Goal: Navigation & Orientation: Find specific page/section

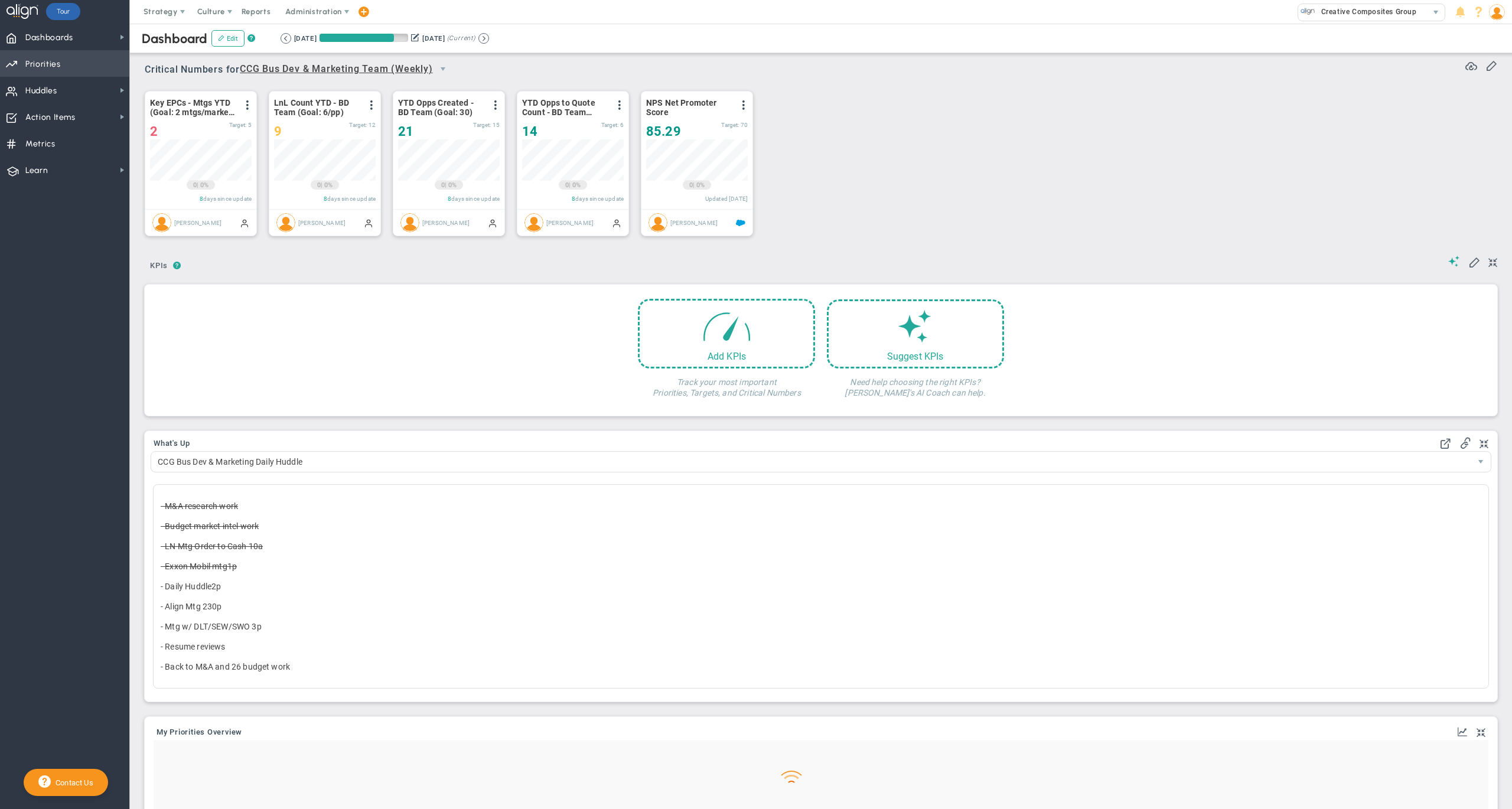
click at [78, 63] on span "Priorities Projects OKR Tree Priorities Projects OKRs" at bounding box center [65, 64] width 129 height 27
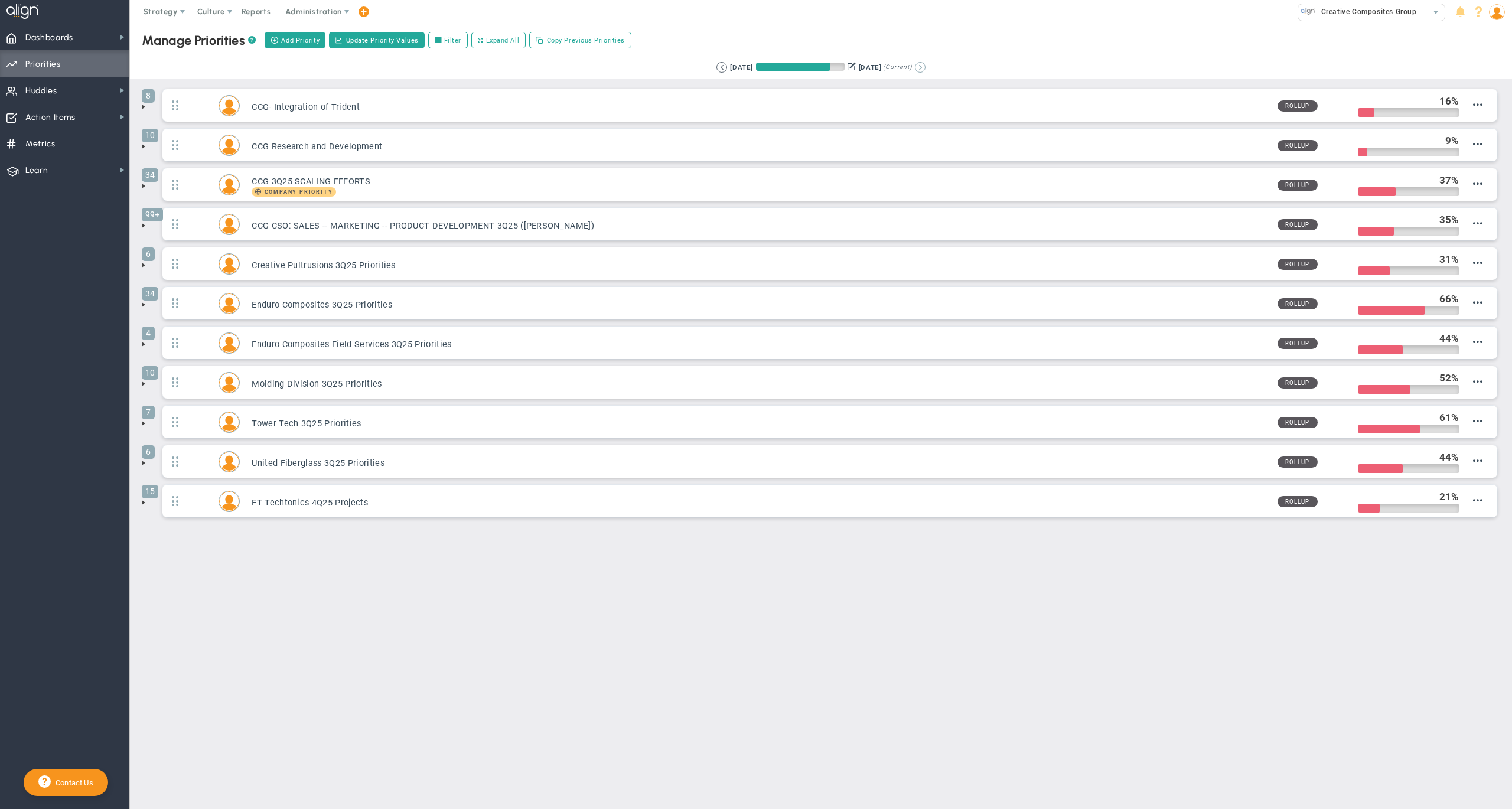
click at [925, 66] on button at bounding box center [920, 67] width 11 height 11
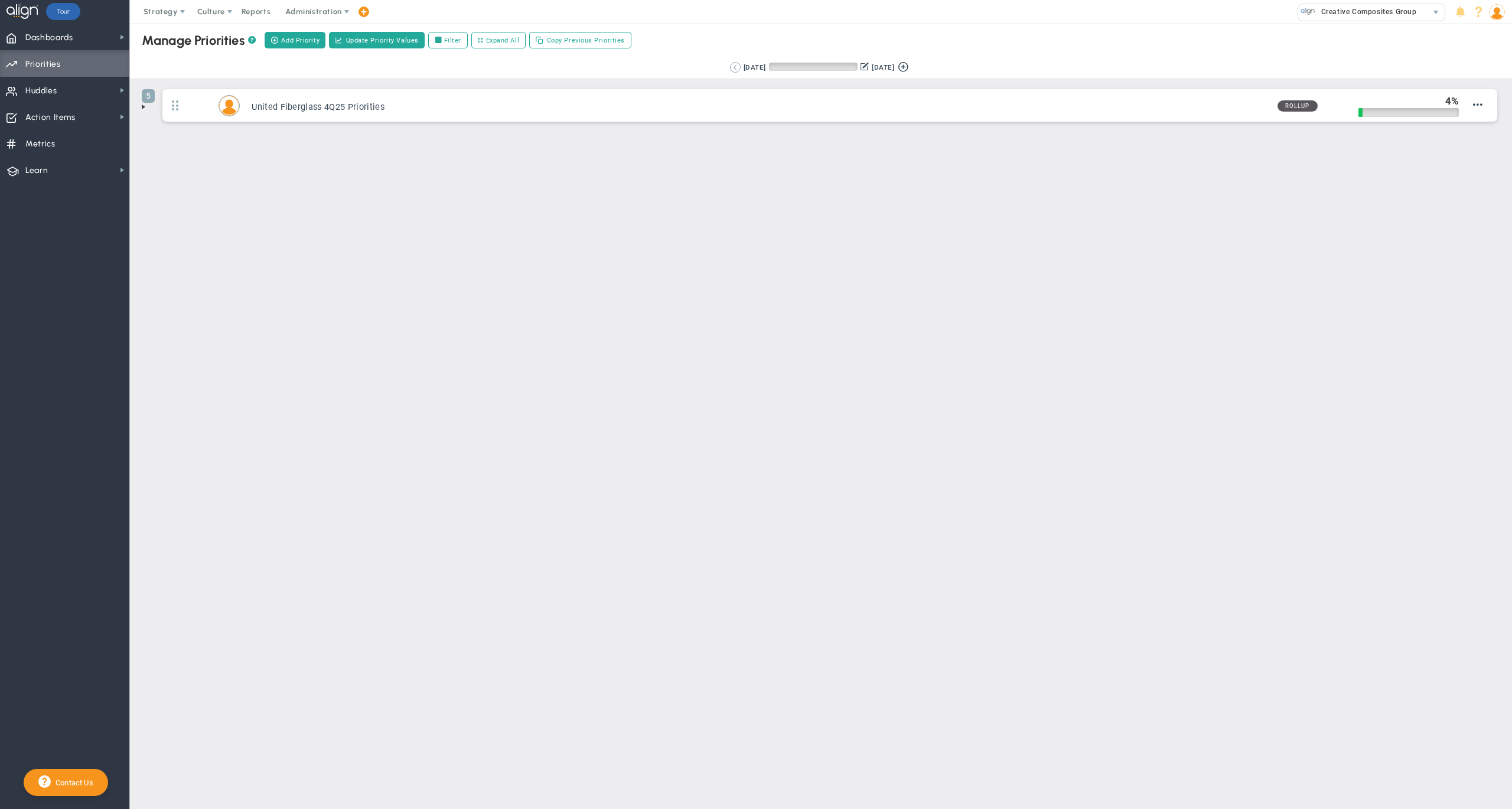
click at [730, 67] on button at bounding box center [736, 67] width 11 height 11
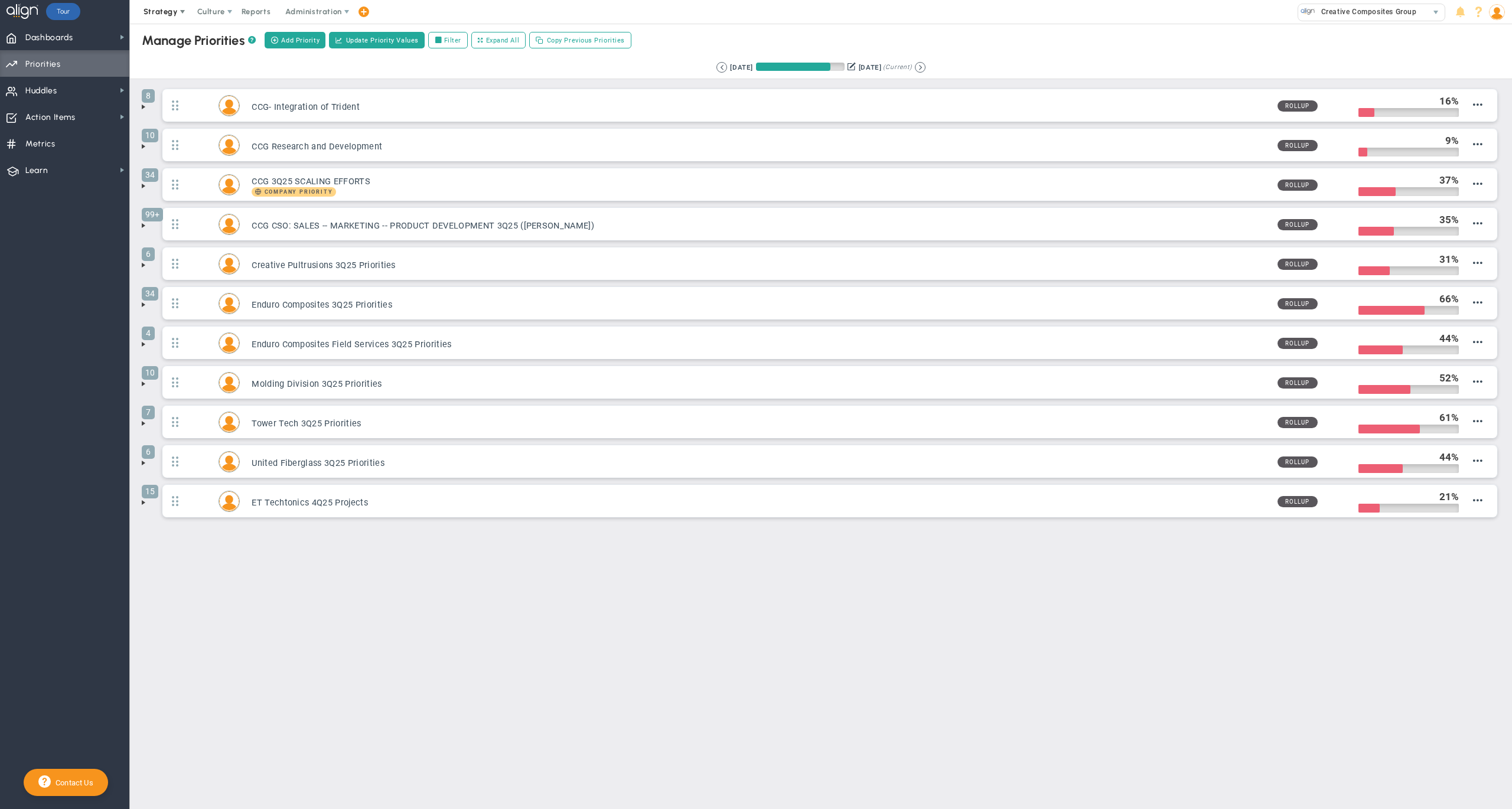
click at [164, 5] on span "Strategy" at bounding box center [161, 12] width 54 height 24
click at [174, 31] on span "One Page Strategic Plan" at bounding box center [198, 35] width 127 height 24
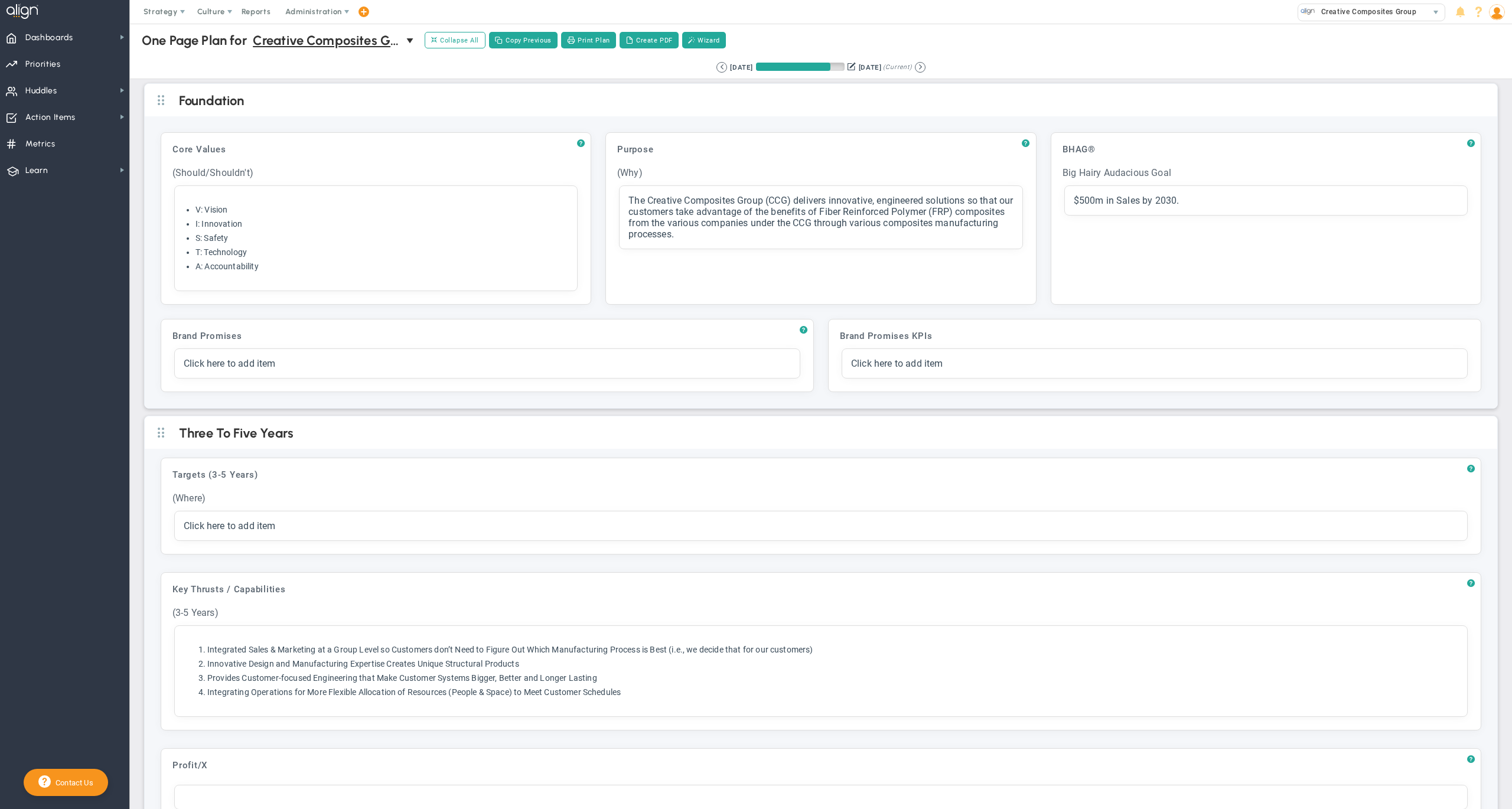
click at [1095, 50] on div "One Page Plan One Page Plan for Creative Composites Group 0 One Page Plan for C…" at bounding box center [821, 41] width 1406 height 34
click at [986, 25] on div "One Page Plan One Page Plan for Creative Composites Group 0 One Page Plan for C…" at bounding box center [821, 41] width 1406 height 34
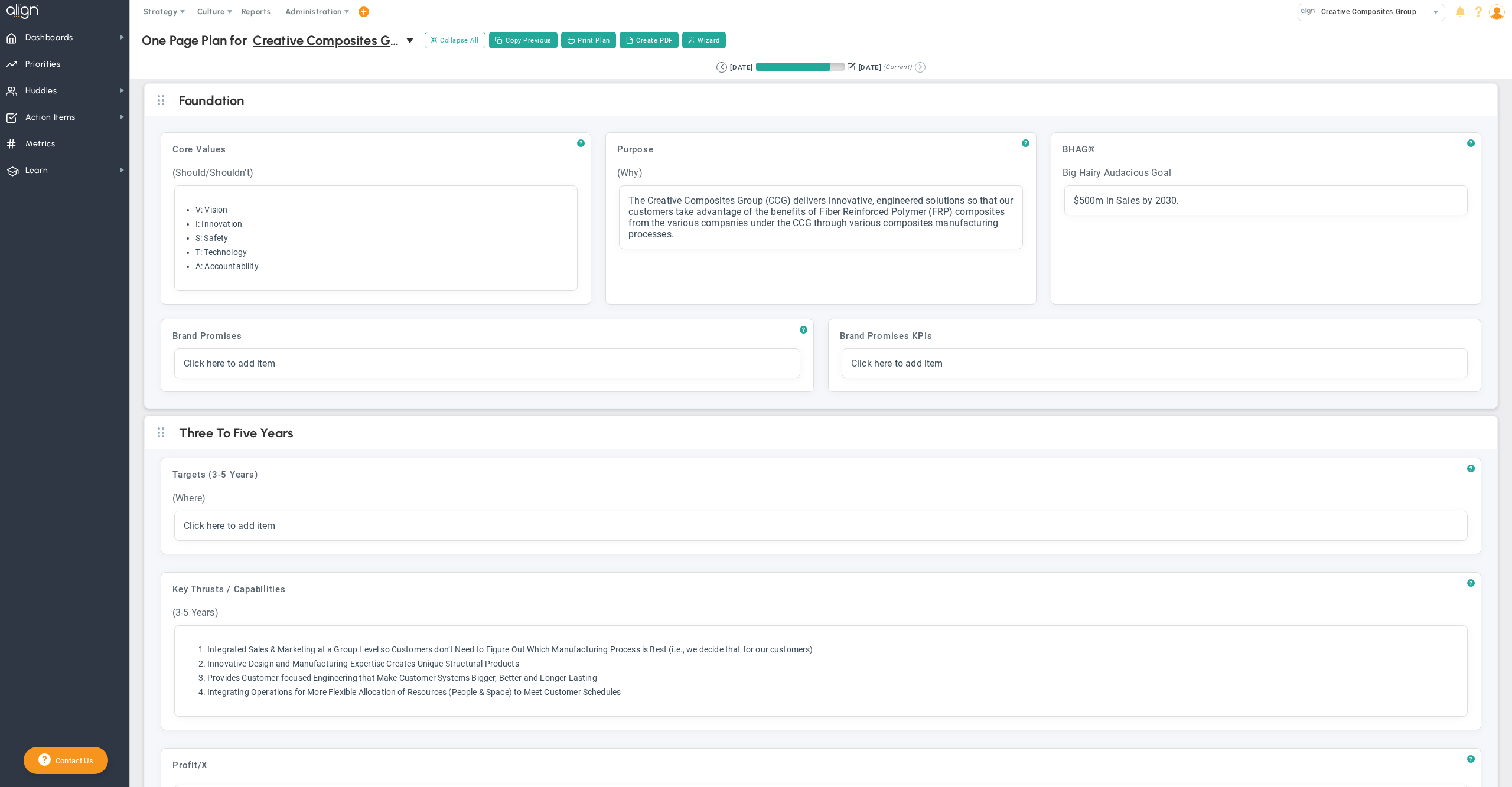
click at [925, 67] on button at bounding box center [920, 67] width 11 height 11
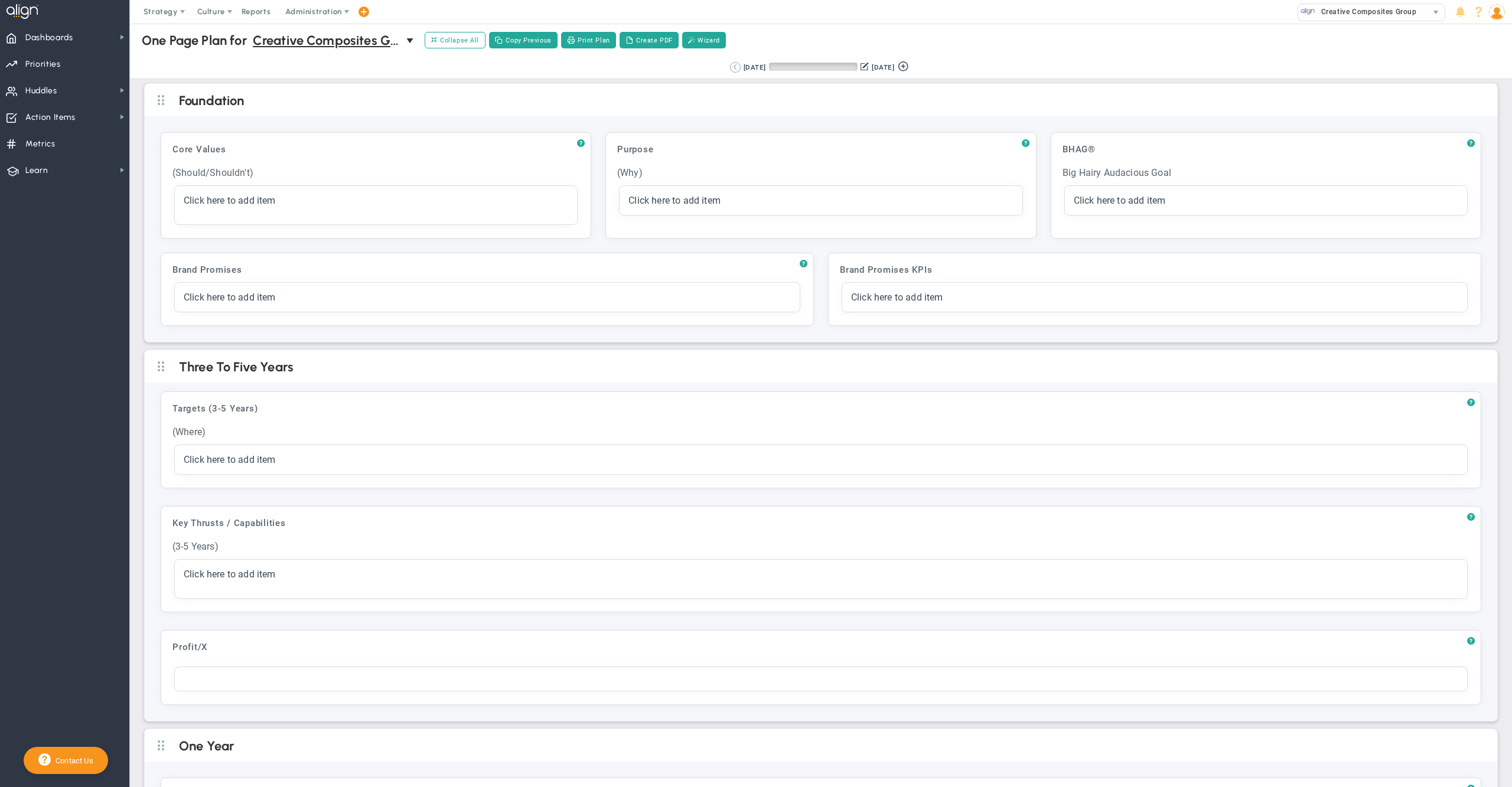
click at [730, 66] on button at bounding box center [736, 67] width 11 height 11
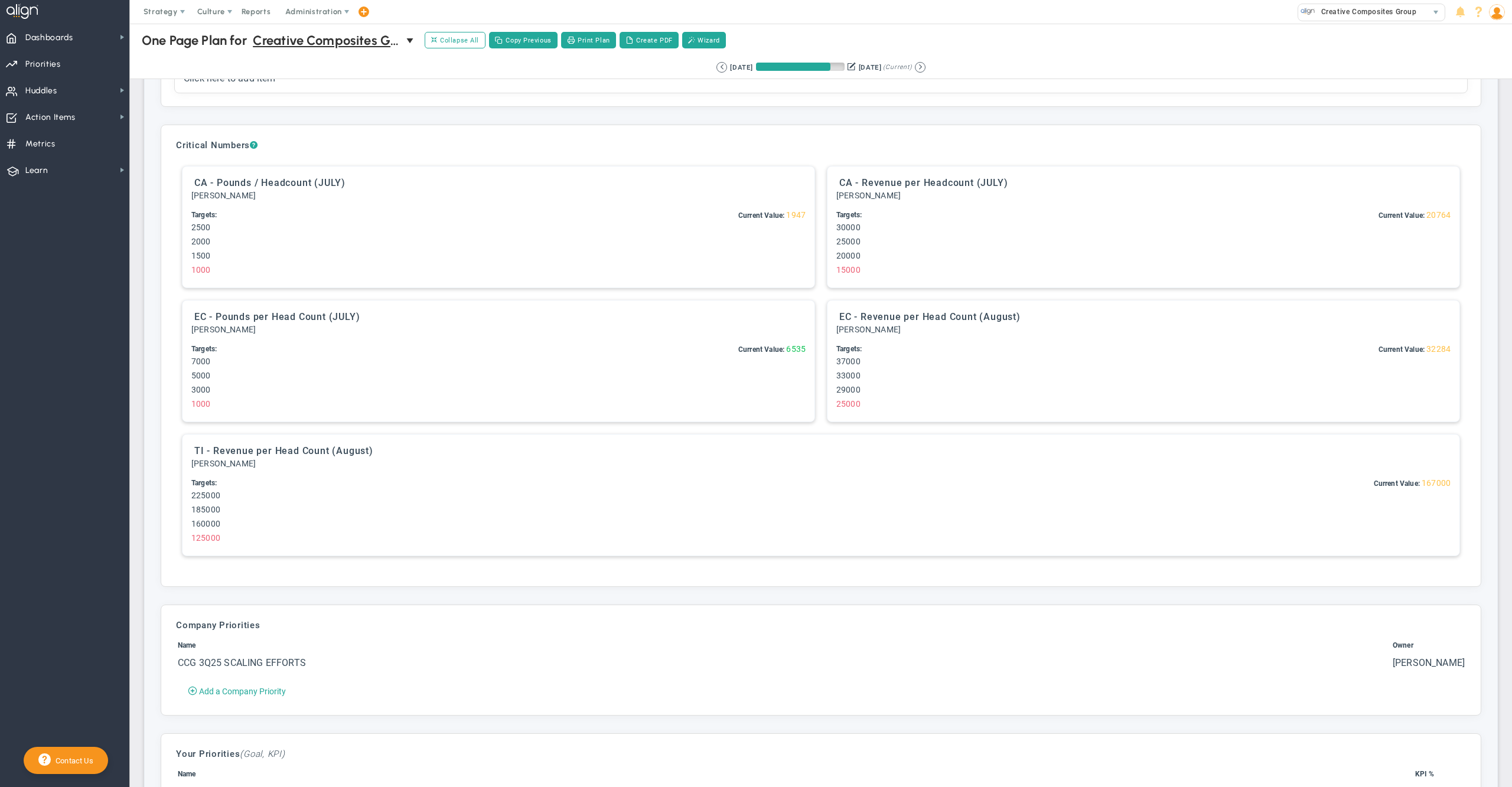
scroll to position [2046, 0]
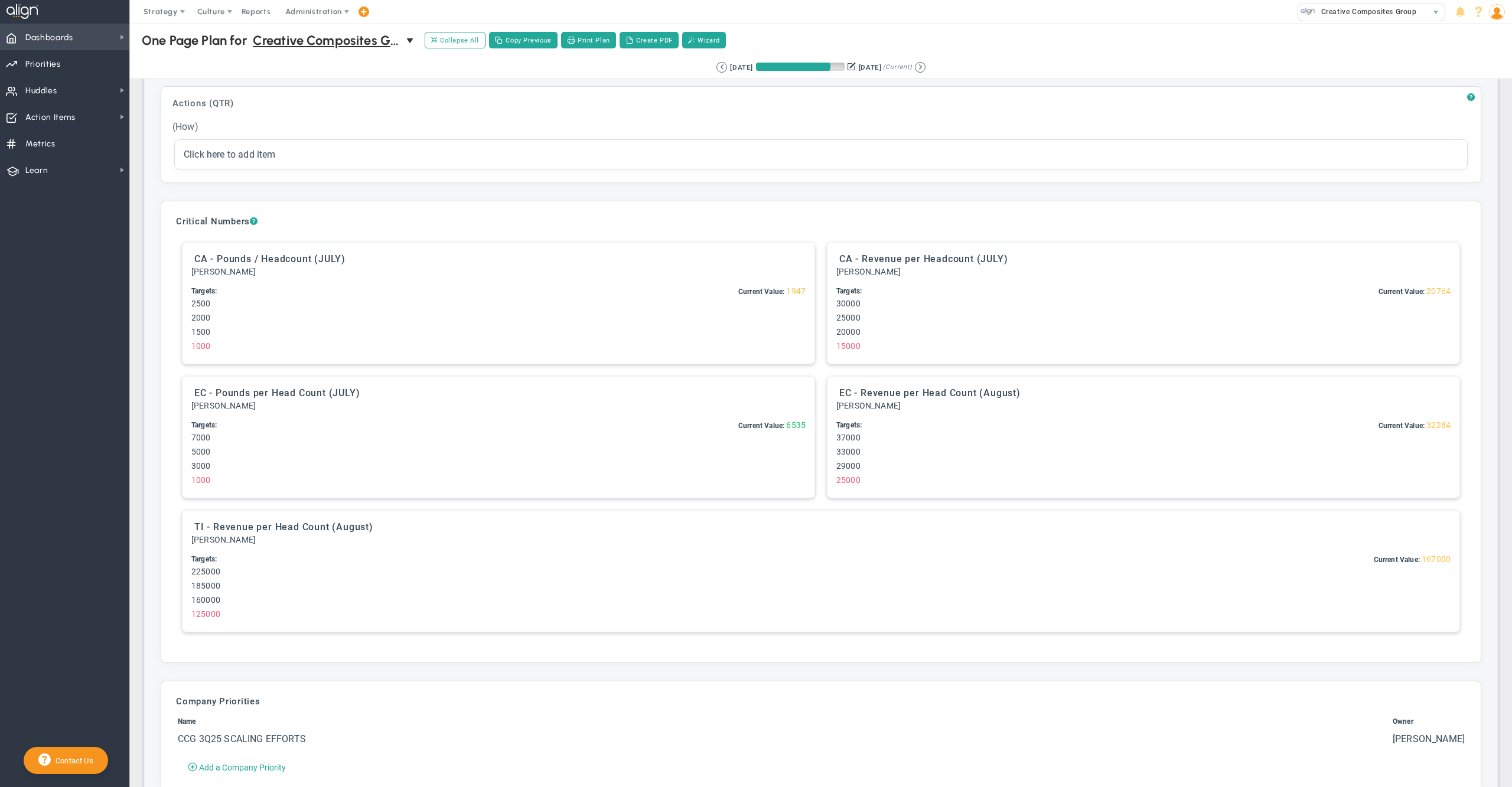
click at [93, 40] on span "Dashboards Dashboards" at bounding box center [65, 37] width 129 height 27
click at [168, 58] on span "Company Dashboard" at bounding box center [193, 58] width 76 height 12
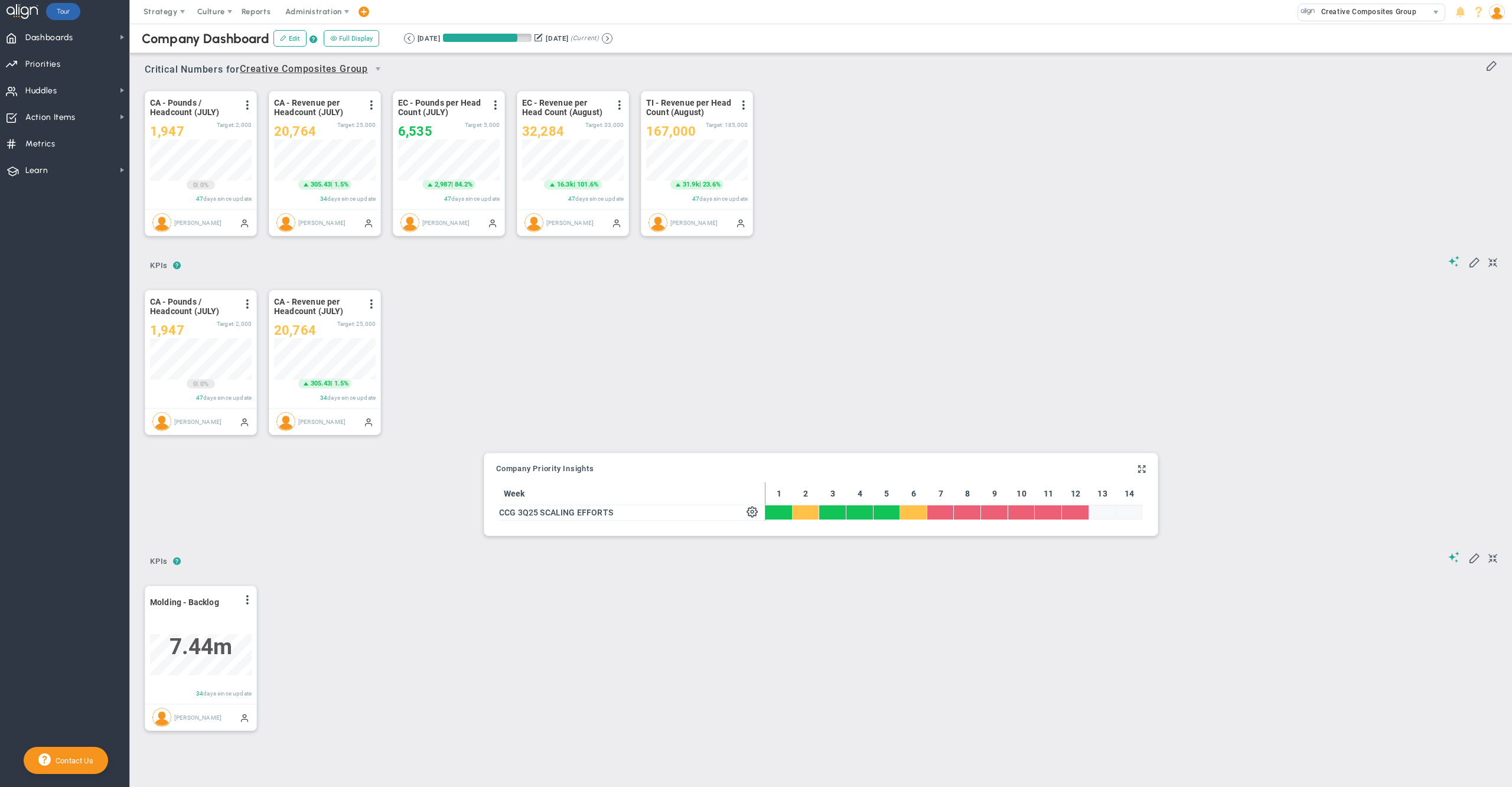
scroll to position [41, 100]
click at [613, 41] on button at bounding box center [607, 38] width 11 height 11
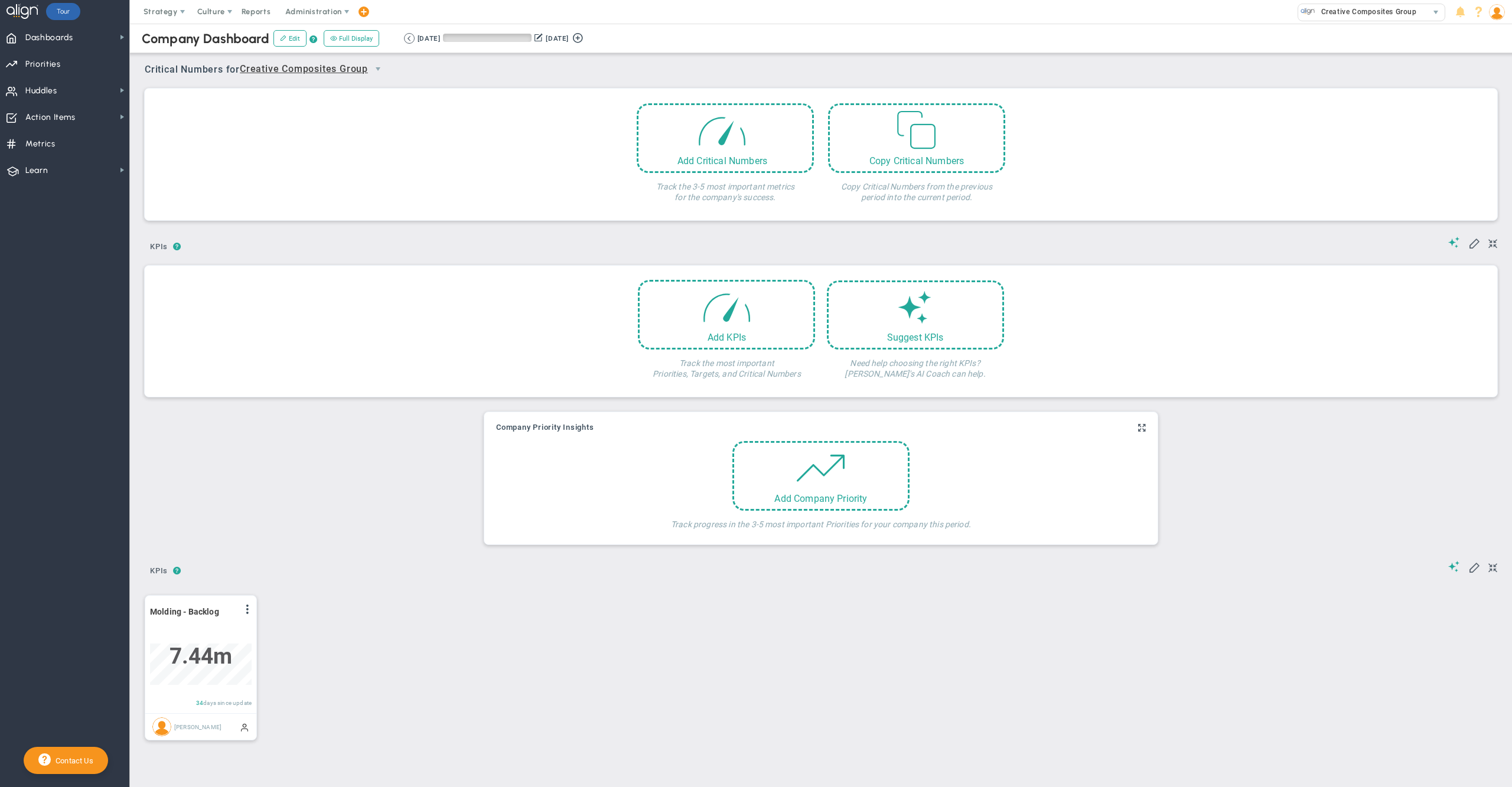
scroll to position [41, 100]
click at [414, 38] on button at bounding box center [409, 38] width 11 height 11
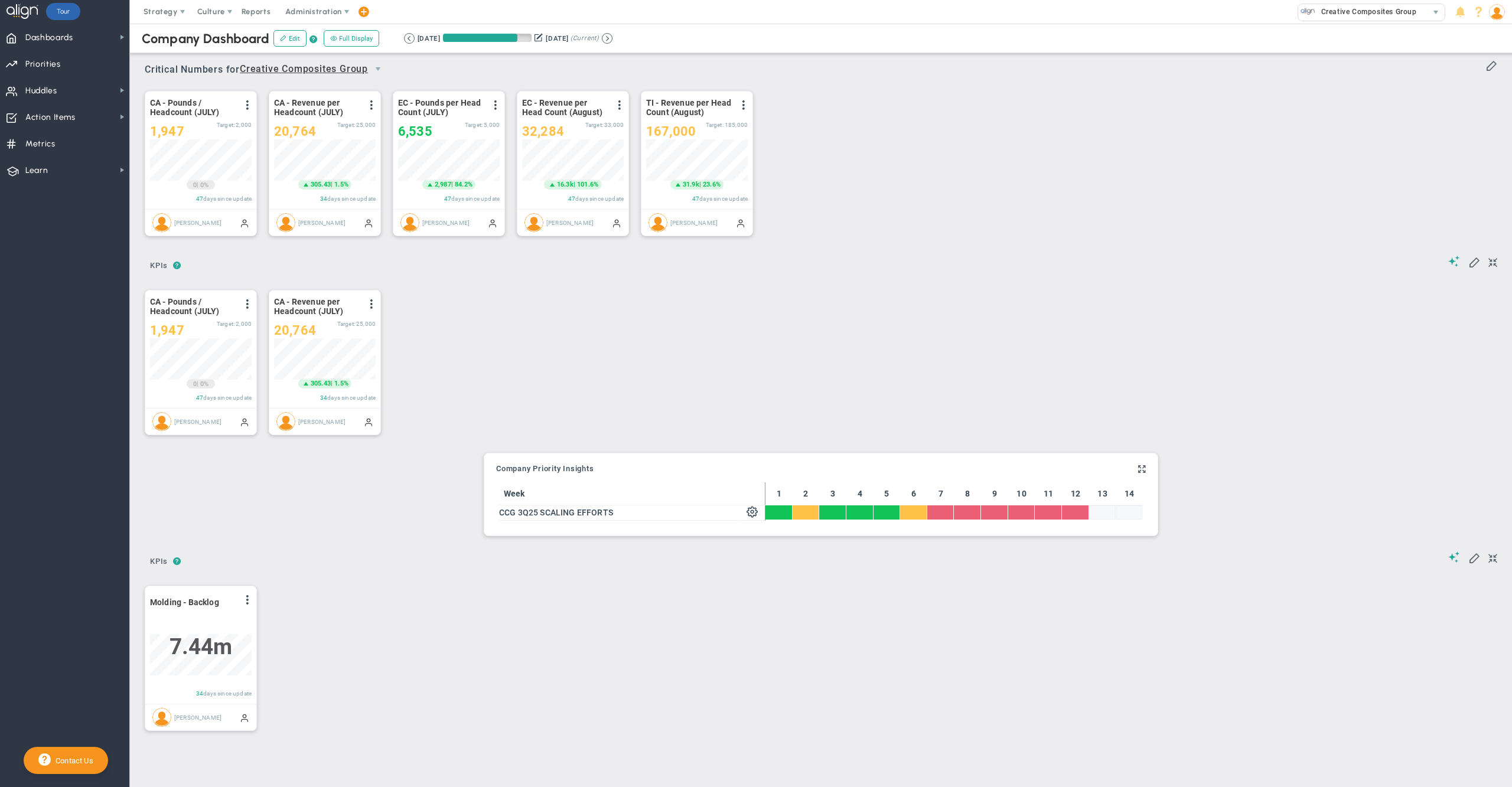
scroll to position [41, 100]
click at [62, 59] on span "Priorities Projects OKR Tree Priorities Projects OKRs" at bounding box center [65, 64] width 129 height 27
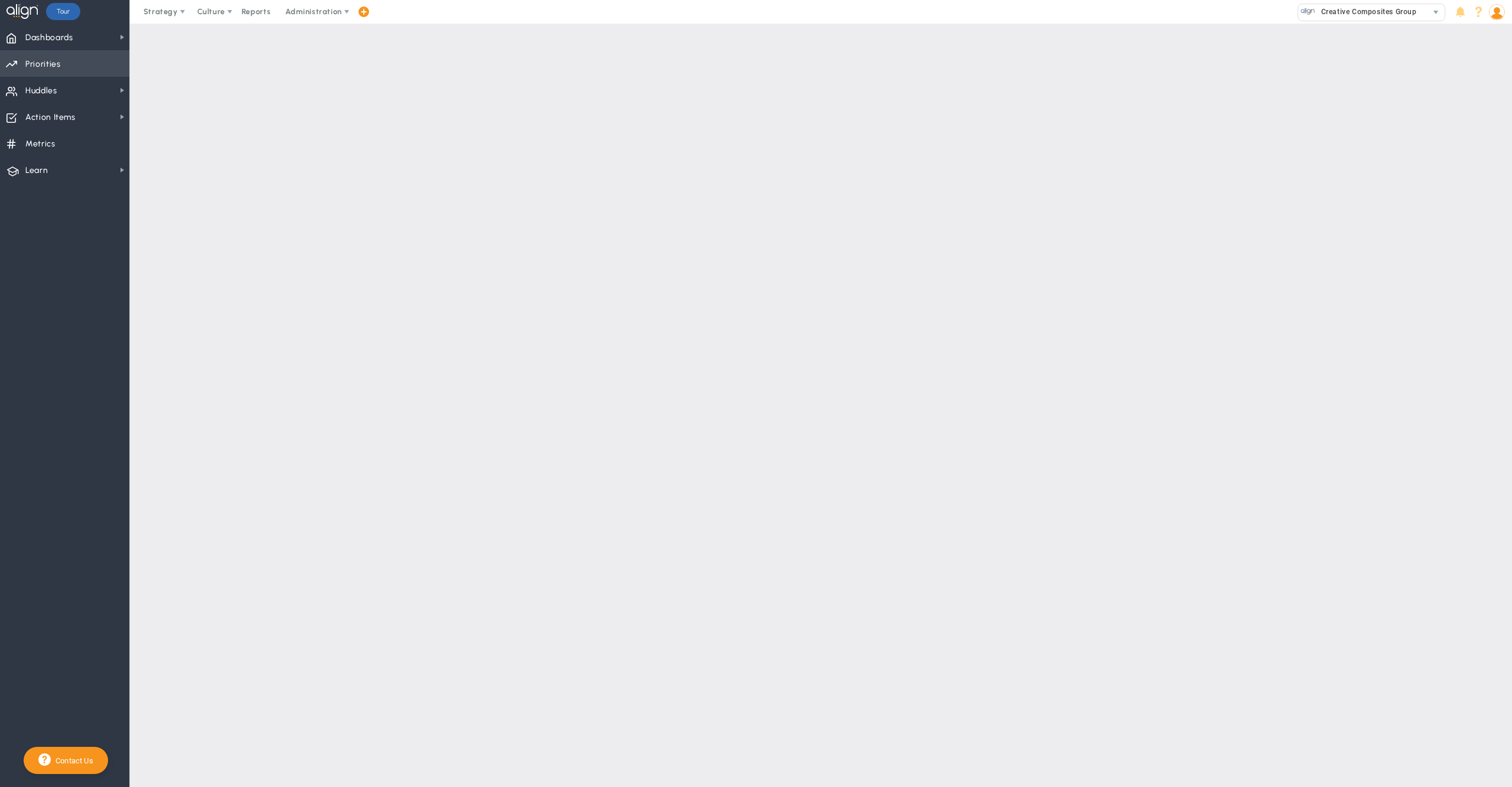
checkbox input "false"
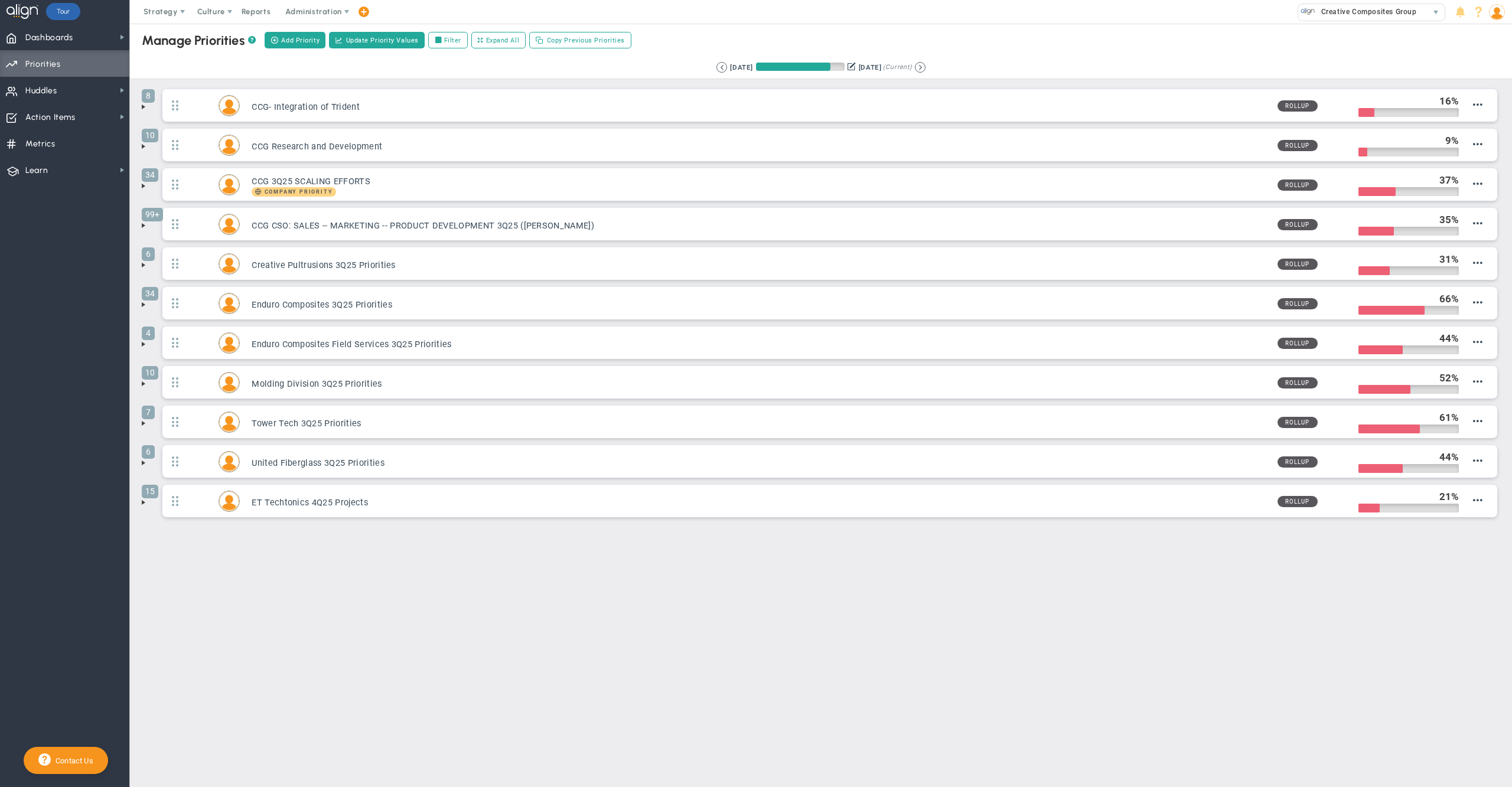
click at [1025, 47] on div "Manage OKRs ? Manage Priorities ? Manage Projects ? Create Project Add Priority…" at bounding box center [821, 40] width 1406 height 33
click at [848, 604] on main "Manage OKRs ? Manage Priorities ? Manage Projects ? Create Project Add Priority…" at bounding box center [821, 405] width 1382 height 764
click at [710, 591] on div "Manage OKRs ? Manage Priorities ? Manage Projects ? Create Project Add Priority…" at bounding box center [821, 308] width 1382 height 568
click at [448, 591] on div "Manage OKRs ? Manage Priorities ? Manage Projects ? Create Project Add Priority…" at bounding box center [821, 308] width 1382 height 568
